Goal: Navigation & Orientation: Find specific page/section

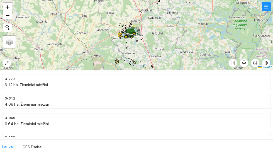
click at [267, 64] on icon "aim" at bounding box center [266, 62] width 1 height 1
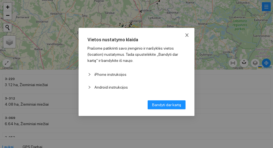
click at [188, 34] on icon "close" at bounding box center [186, 34] width 3 height 3
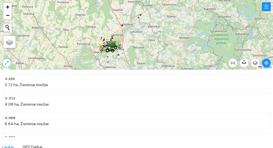
click at [4, 65] on icon "expand-alt" at bounding box center [6, 63] width 4 height 4
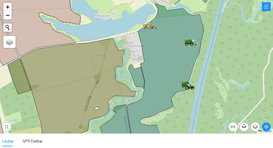
click at [154, 65] on icon at bounding box center [165, 76] width 77 height 144
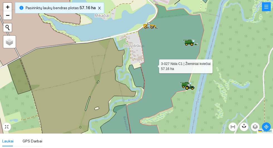
scroll to position [739, 0]
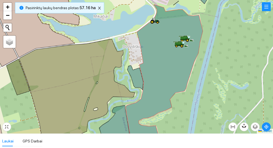
scroll to position [739, 0]
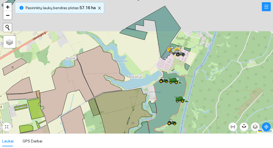
click at [192, 81] on div at bounding box center [136, 66] width 273 height 133
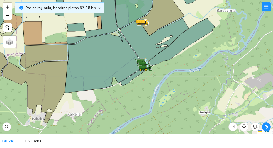
click at [94, 61] on icon at bounding box center [104, 61] width 79 height 62
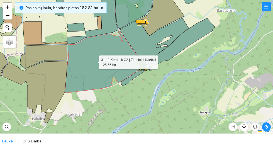
scroll to position [137, 0]
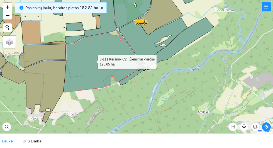
click at [118, 103] on div at bounding box center [136, 66] width 273 height 133
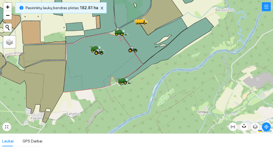
scroll to position [137, 0]
